Goal: Understand process/instructions: Learn how to perform a task or action

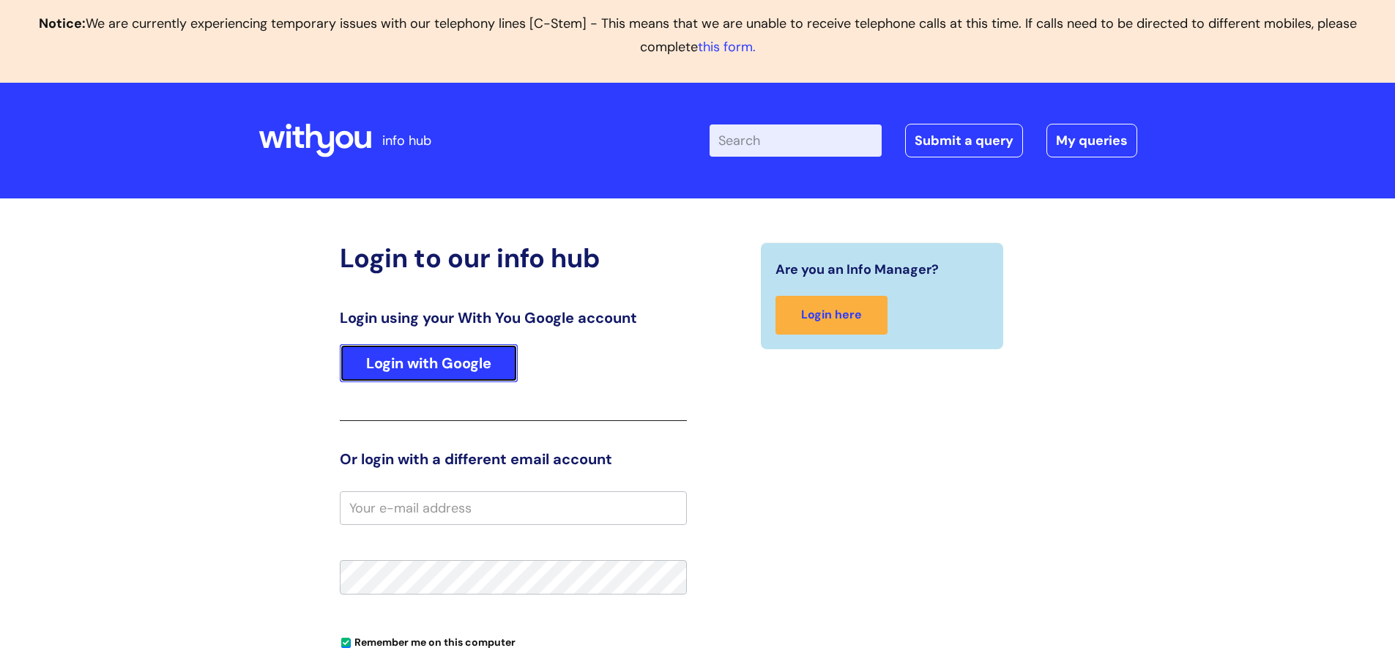
click at [461, 373] on link "Login with Google" at bounding box center [429, 363] width 178 height 38
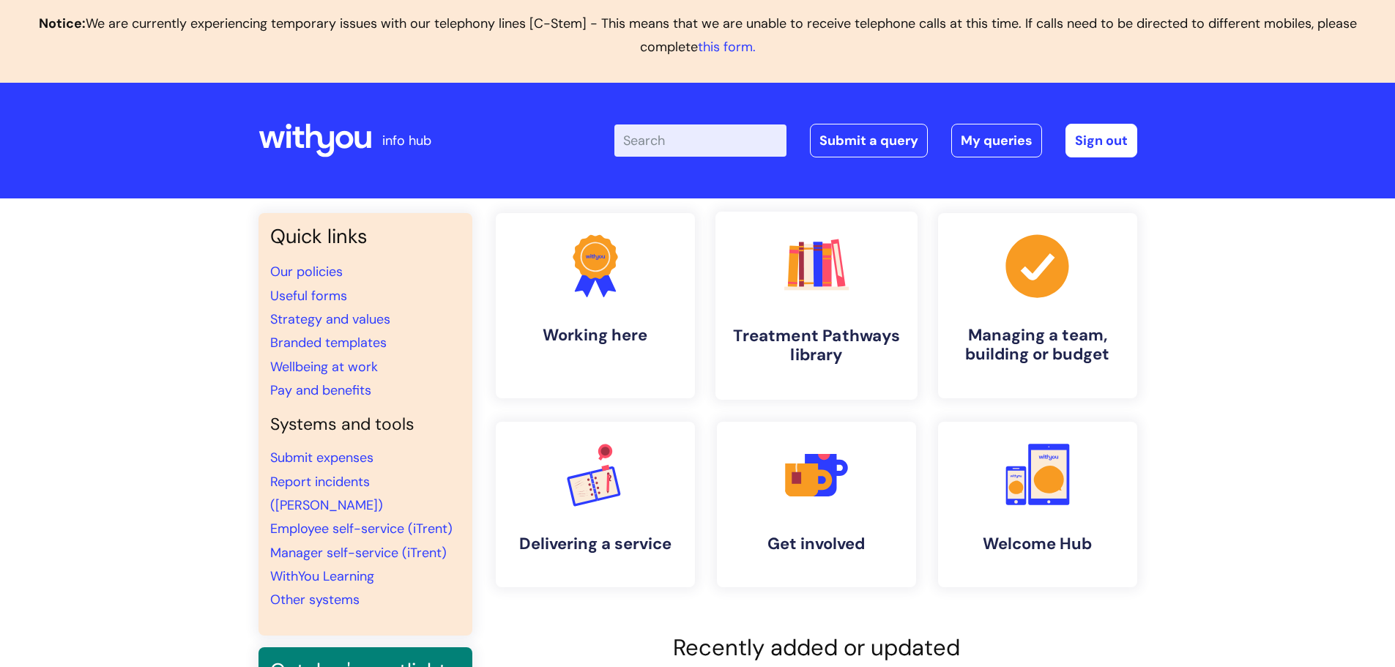
click at [814, 292] on icon ".cls-1{fill:#f89b22;}.cls-1,.cls-2,.cls-3,.cls-4,.cls-5,.cls-6,.cls-7{stroke-wi…" at bounding box center [816, 265] width 72 height 72
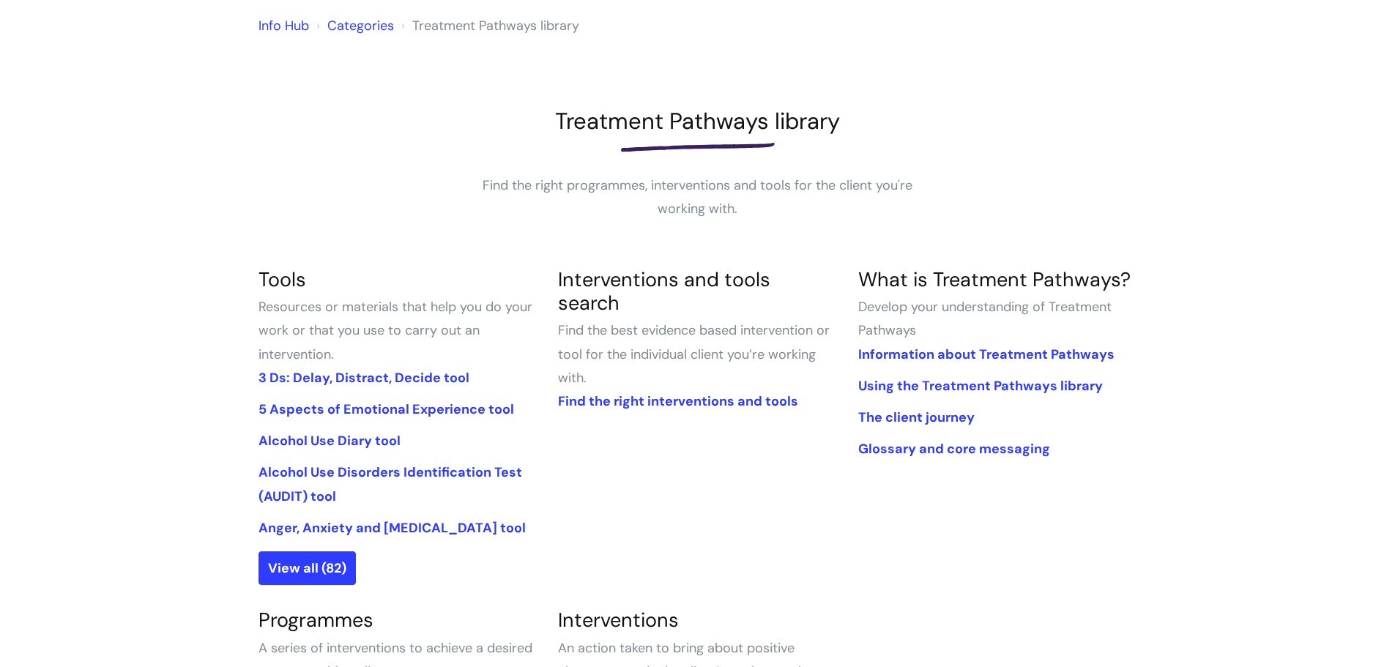
scroll to position [220, 0]
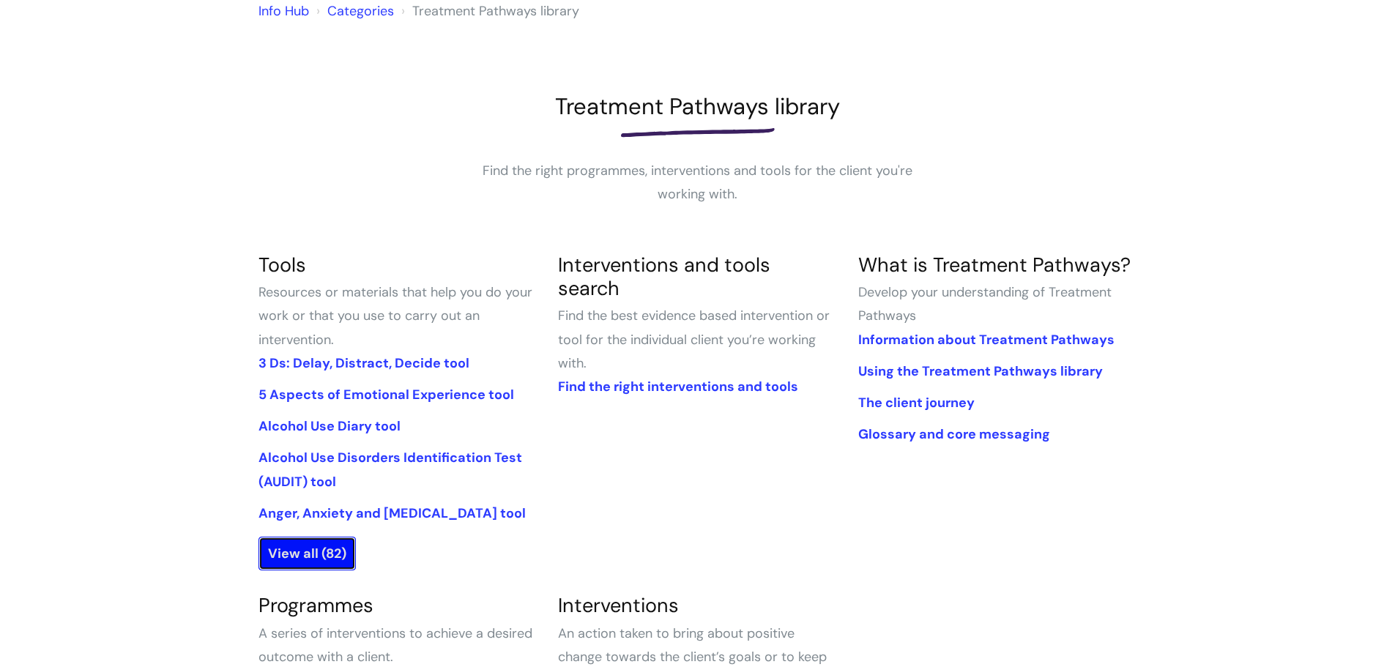
click at [315, 555] on link "View all (82)" at bounding box center [306, 554] width 97 height 34
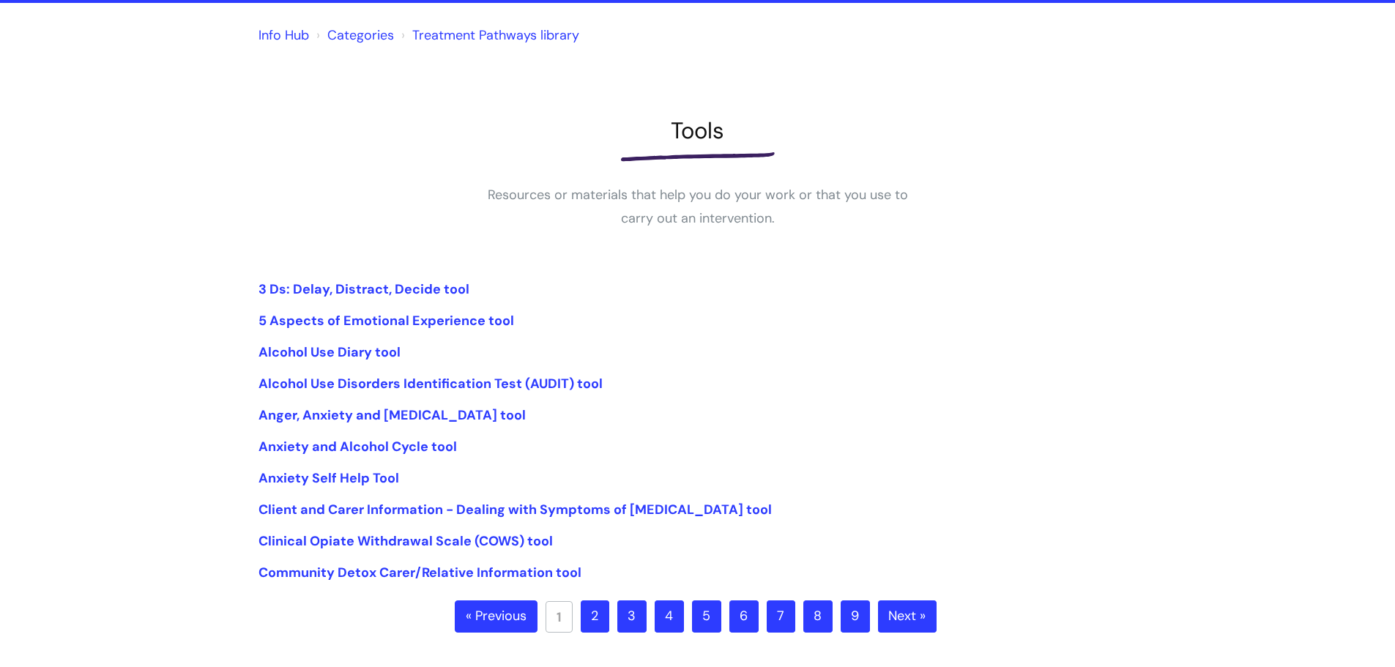
scroll to position [293, 0]
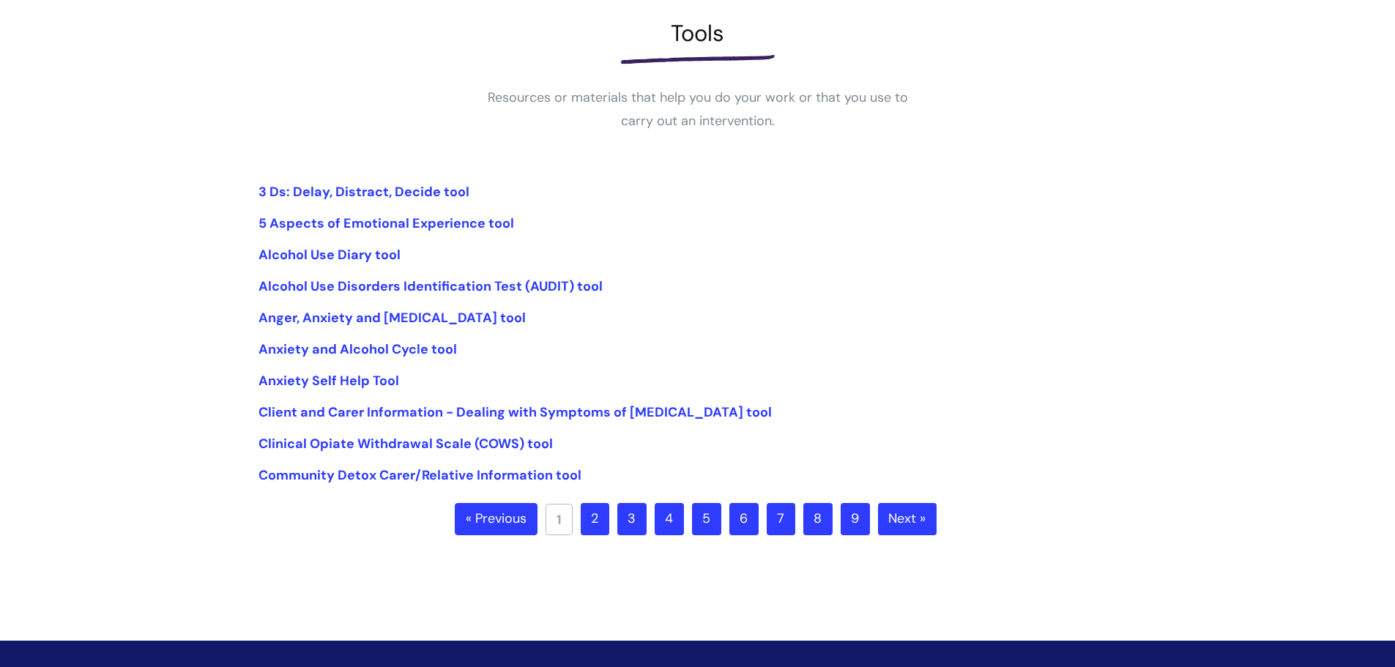
drag, startPoint x: 595, startPoint y: 520, endPoint x: 582, endPoint y: 504, distance: 20.8
click at [595, 520] on link "2" at bounding box center [595, 519] width 29 height 32
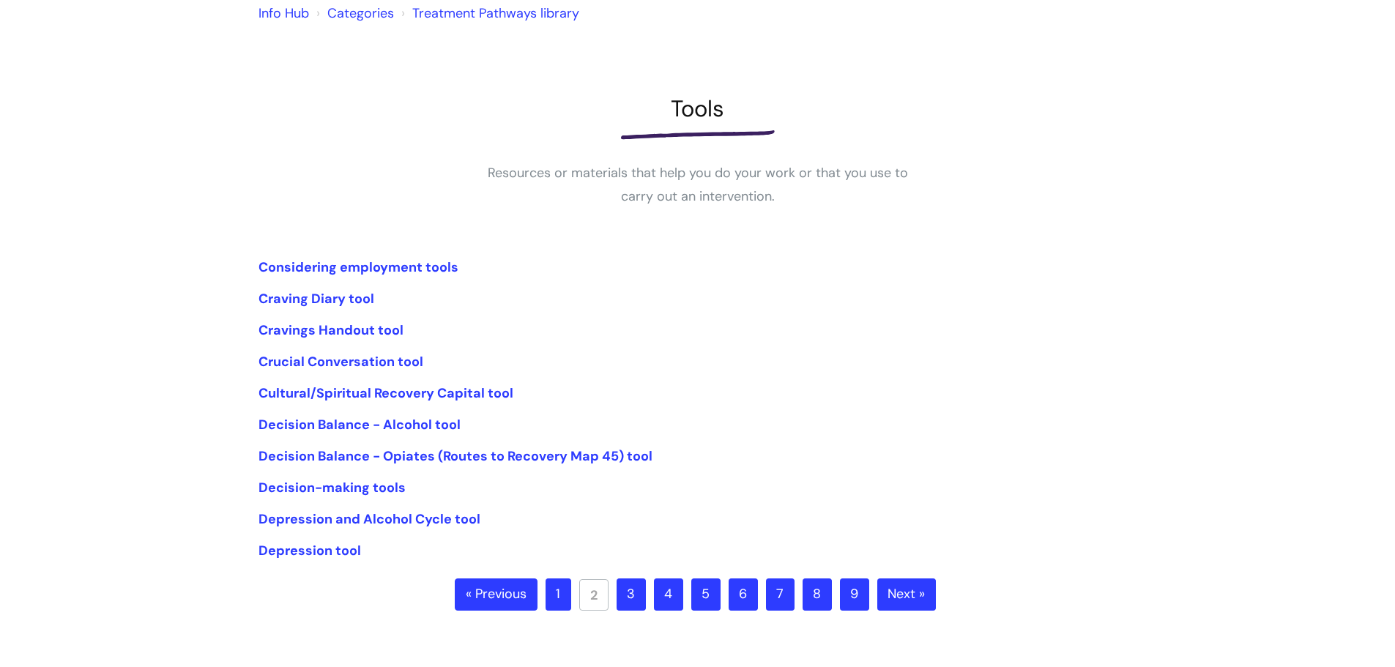
scroll to position [220, 0]
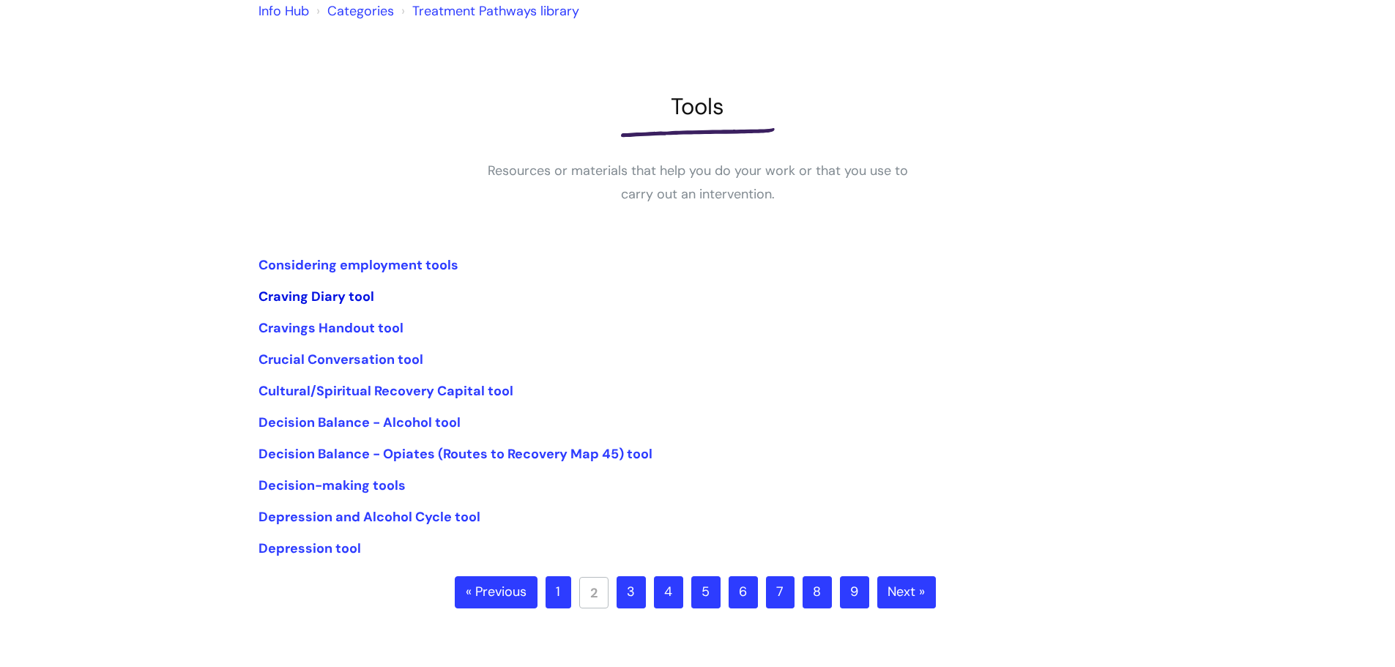
click at [330, 294] on link "Craving Diary tool" at bounding box center [316, 297] width 116 height 18
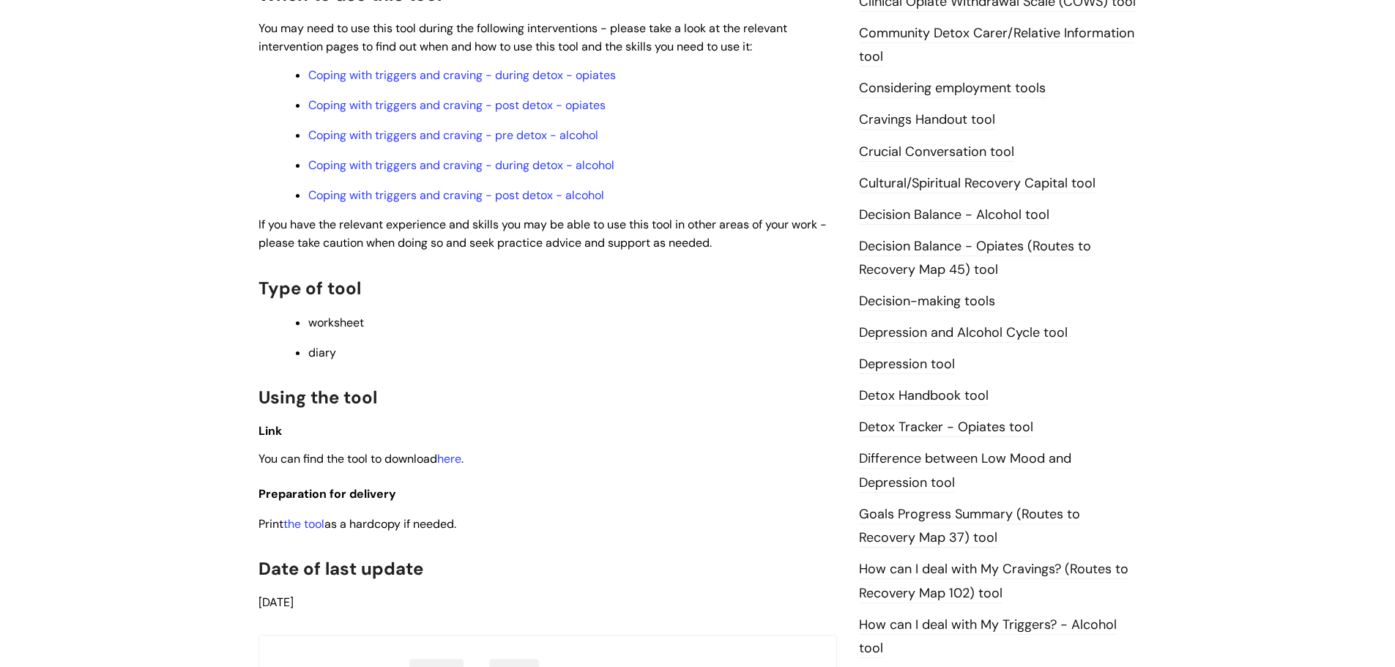
scroll to position [692, 0]
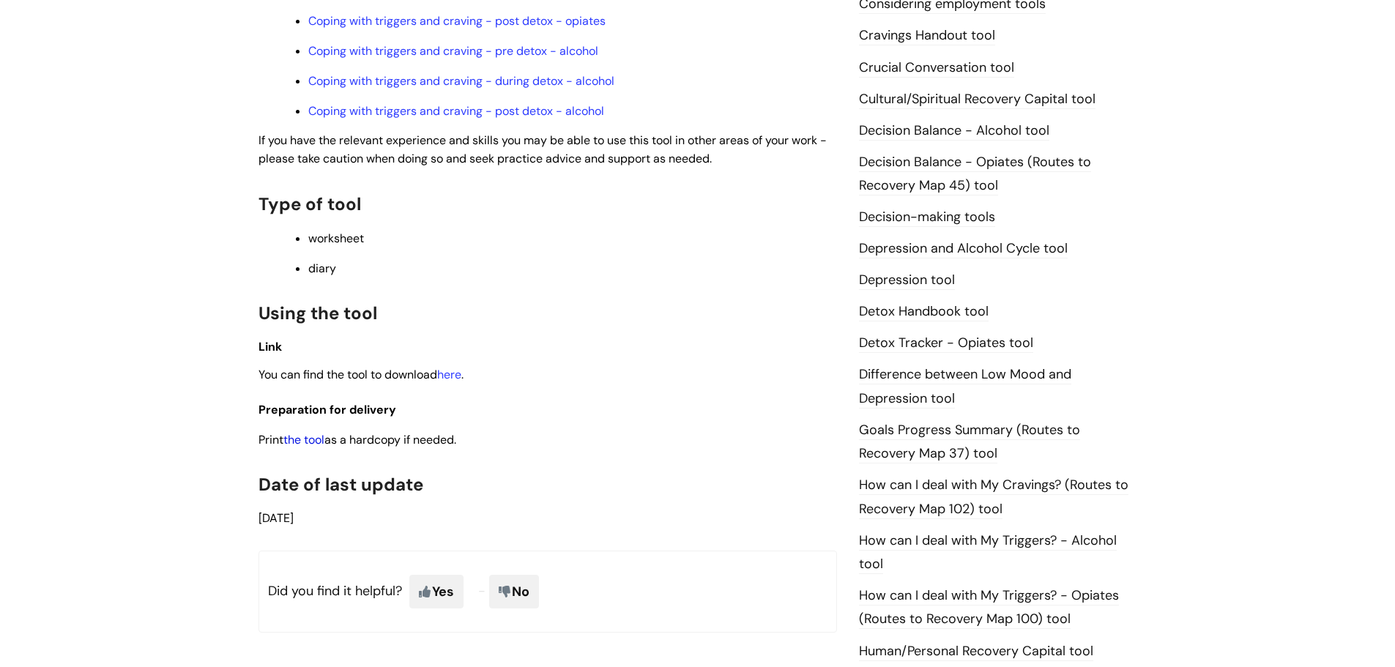
click at [316, 434] on link "the tool" at bounding box center [303, 439] width 41 height 15
